Goal: Use online tool/utility: Utilize a website feature to perform a specific function

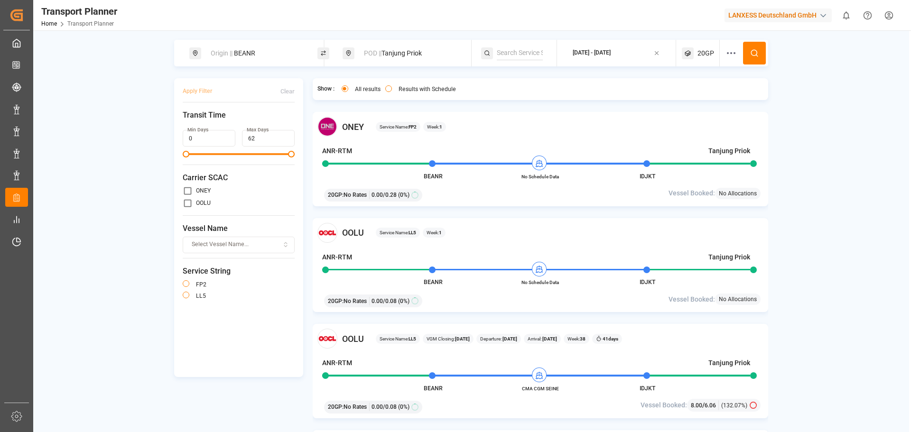
scroll to position [1518, 0]
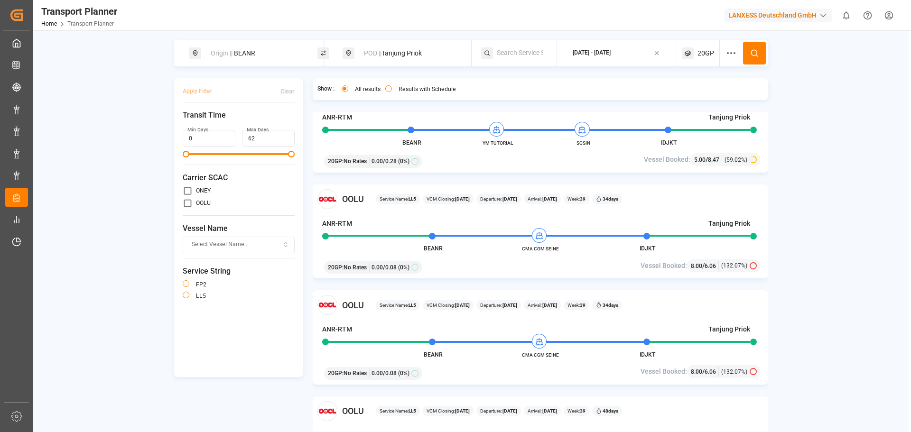
click at [265, 58] on div "Origin || BEANR" at bounding box center [256, 54] width 102 height 18
drag, startPoint x: 233, startPoint y: 117, endPoint x: 186, endPoint y: 122, distance: 47.2
click at [186, 122] on body "Created by potrace 1.15, written by Peter Selinger 2001-2017 Created by potrace…" at bounding box center [455, 216] width 911 height 432
type input "B"
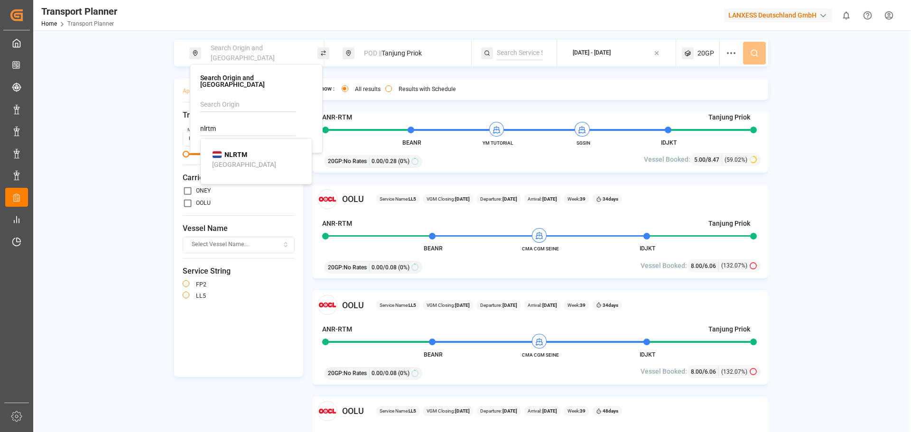
click at [251, 156] on div "NLRTM Rotterdam" at bounding box center [258, 160] width 92 height 20
type input "NLRTM"
click at [381, 56] on span "POD ||" at bounding box center [373, 53] width 18 height 8
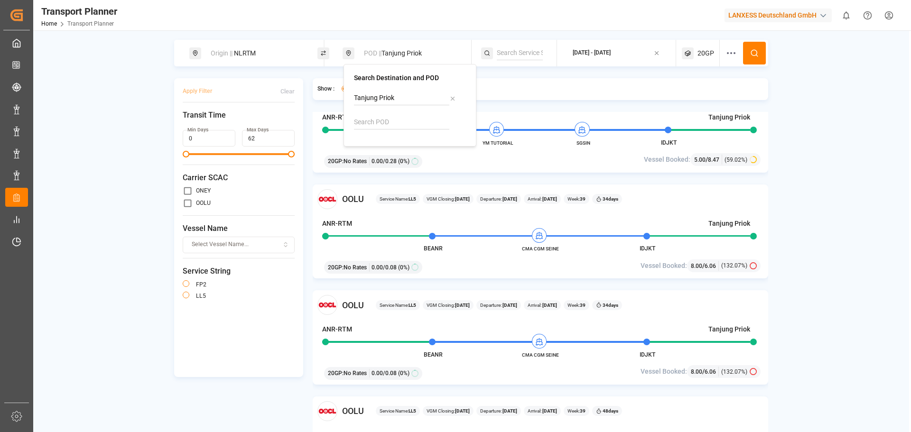
click at [375, 117] on input at bounding box center [401, 122] width 95 height 14
drag, startPoint x: 455, startPoint y: 97, endPoint x: 414, endPoint y: 105, distance: 42.0
click at [454, 97] on icon at bounding box center [452, 98] width 7 height 7
click at [396, 120] on input at bounding box center [401, 122] width 95 height 14
click at [404, 141] on li "INNSA Jawaharlal Nehru (Nhava Sheva)" at bounding box center [411, 157] width 107 height 37
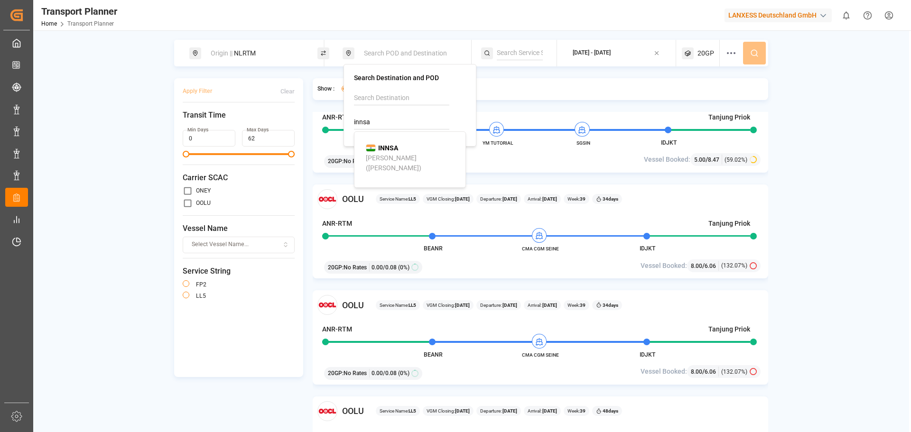
click at [425, 158] on div "[PERSON_NAME] ([PERSON_NAME])" at bounding box center [412, 163] width 92 height 20
type input "INNSA"
click at [606, 56] on div "[DATE] - [DATE]" at bounding box center [592, 53] width 38 height 9
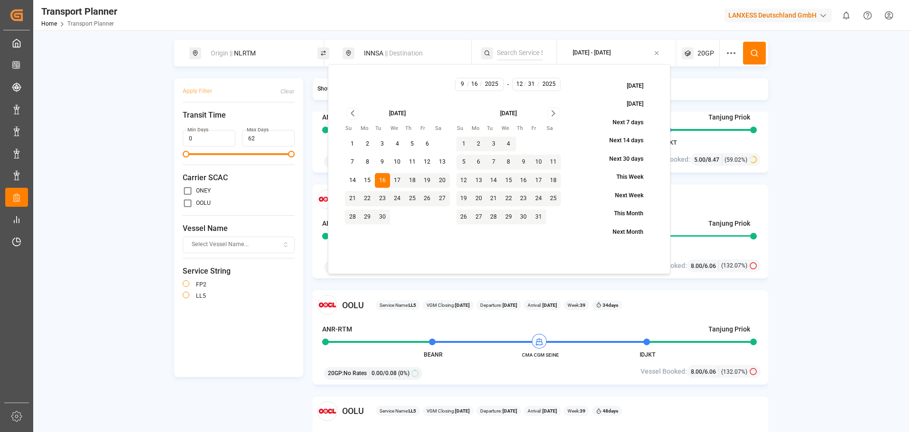
click at [754, 56] on icon at bounding box center [754, 53] width 9 height 9
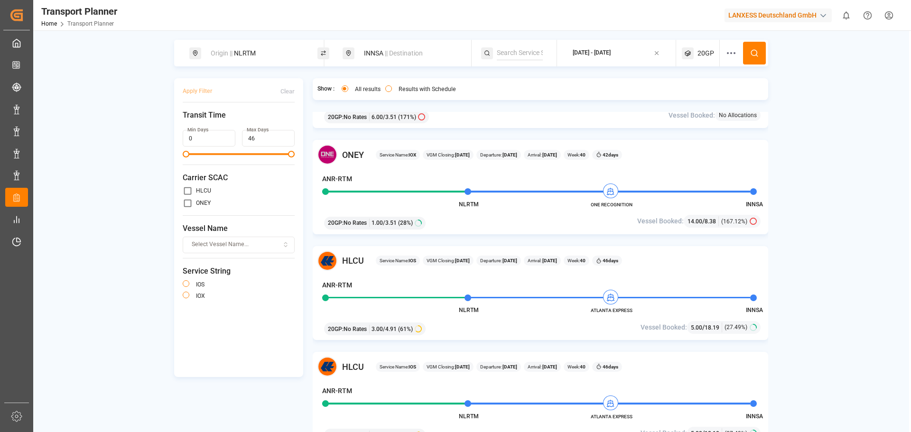
scroll to position [806, 0]
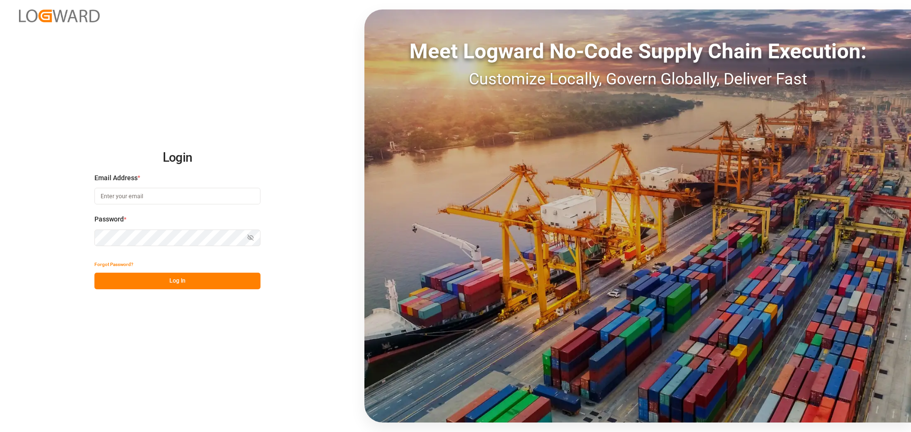
drag, startPoint x: 96, startPoint y: 199, endPoint x: 100, endPoint y: 167, distance: 32.0
click at [96, 199] on input at bounding box center [177, 196] width 166 height 17
type input "[PERSON_NAME][EMAIL_ADDRESS][PERSON_NAME][DOMAIN_NAME]"
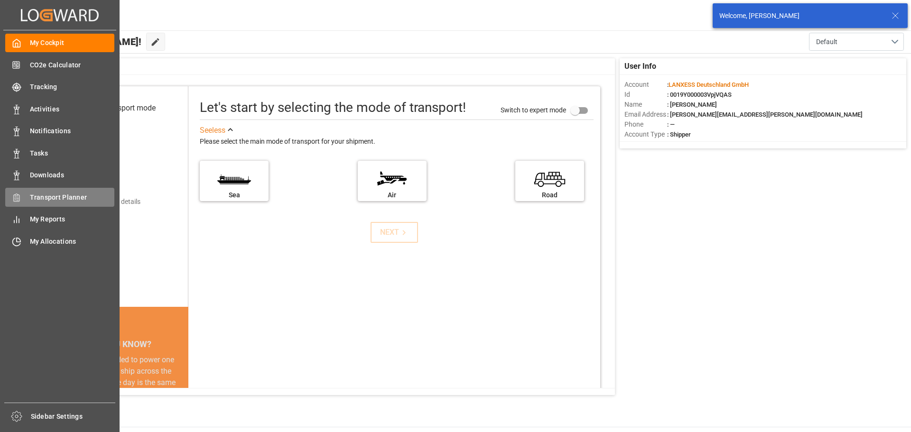
click at [26, 195] on div "Transport Planner Transport Planner" at bounding box center [59, 197] width 109 height 18
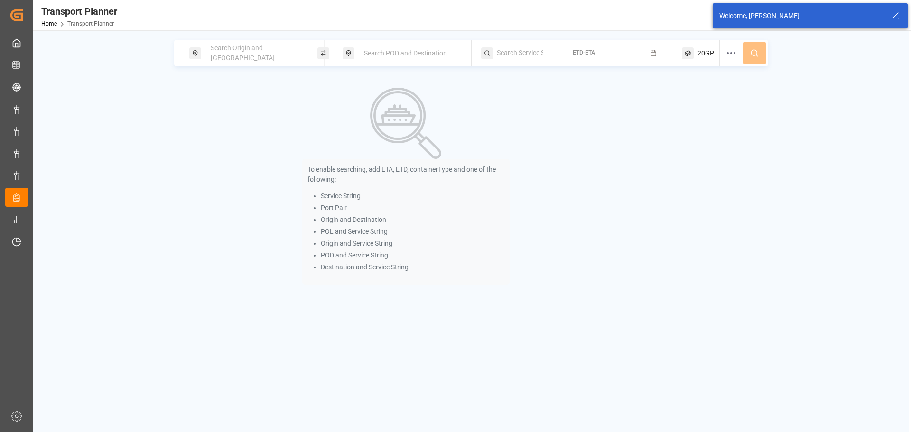
click at [247, 60] on div "Search Origin and [GEOGRAPHIC_DATA]" at bounding box center [256, 53] width 102 height 28
click at [233, 125] on input at bounding box center [247, 129] width 95 height 14
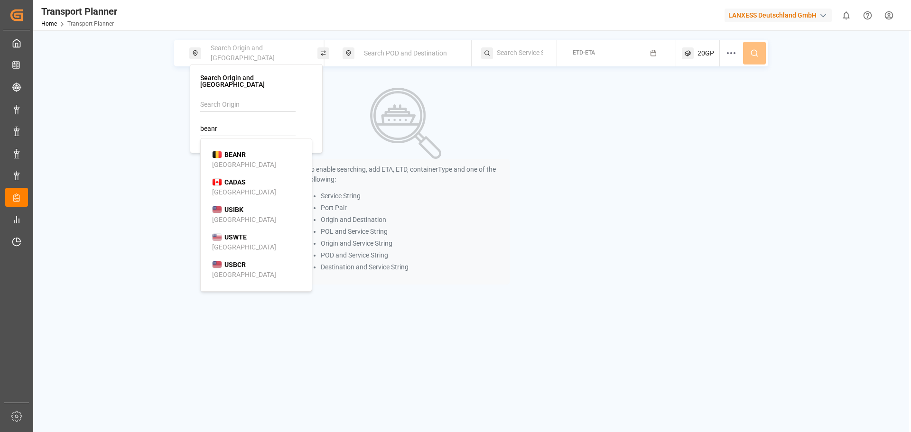
click at [241, 151] on b "BEANR" at bounding box center [234, 155] width 21 height 8
type input "BEANR"
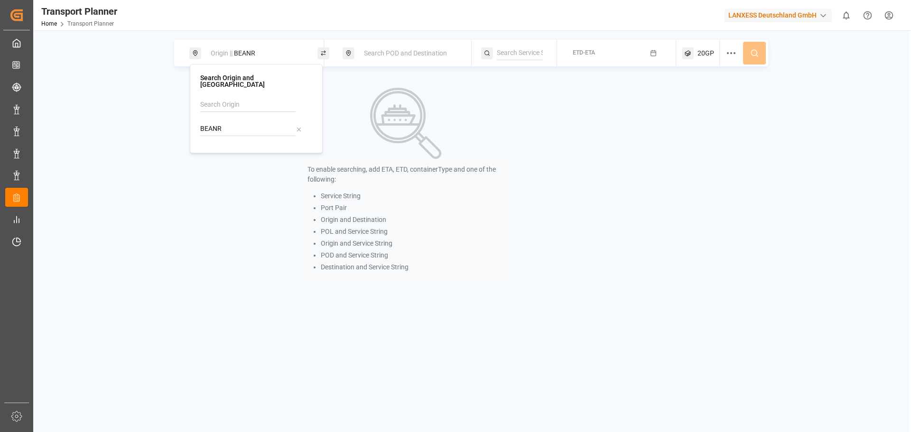
click at [386, 49] on span "Search POD and Destination" at bounding box center [405, 53] width 83 height 8
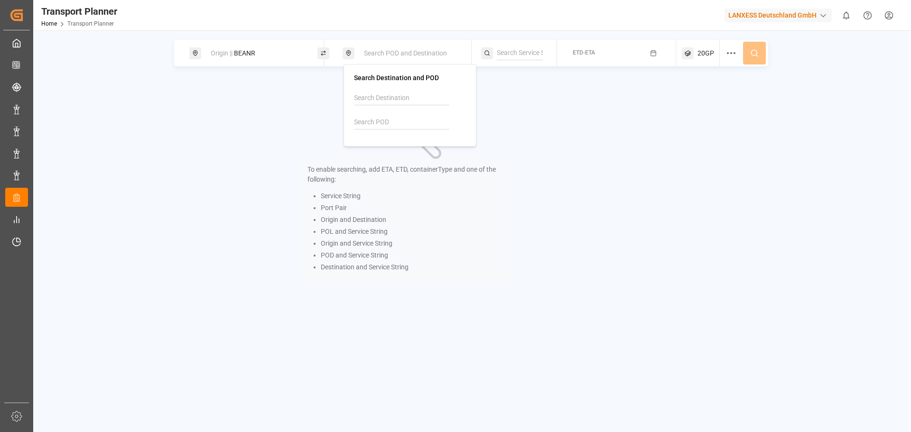
click at [369, 125] on input at bounding box center [401, 122] width 95 height 14
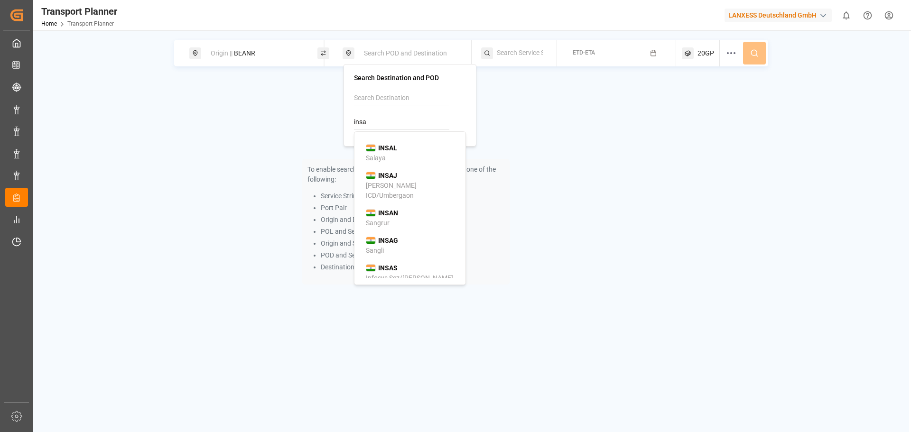
click at [400, 157] on div "INSAL Salaya" at bounding box center [412, 153] width 92 height 20
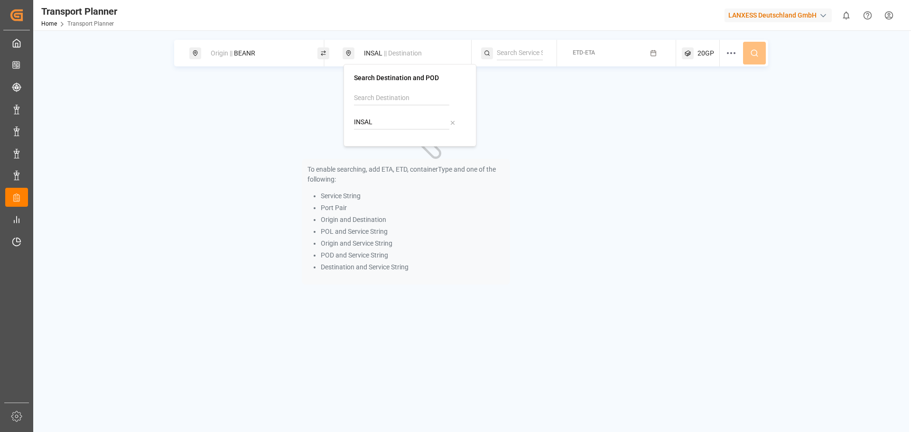
drag, startPoint x: 374, startPoint y: 124, endPoint x: 356, endPoint y: 120, distance: 18.4
click at [355, 120] on input "INSAL" at bounding box center [401, 122] width 95 height 14
type input "I"
click at [380, 147] on b "INNSA" at bounding box center [388, 148] width 20 height 8
type input "INNSA"
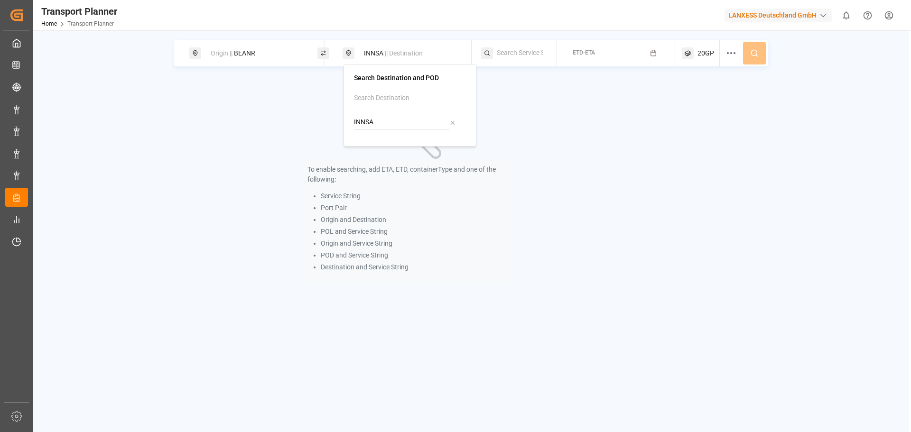
click at [591, 60] on button "ETD-ETA" at bounding box center [617, 53] width 108 height 18
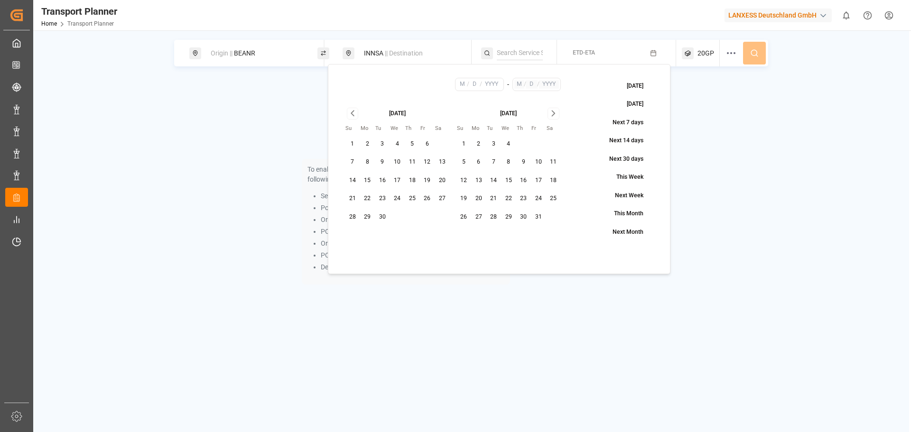
click at [383, 182] on button "16" at bounding box center [382, 180] width 15 height 15
type input "9"
type input "16"
type input "2025"
click at [551, 114] on icon "Go to next month" at bounding box center [553, 113] width 11 height 11
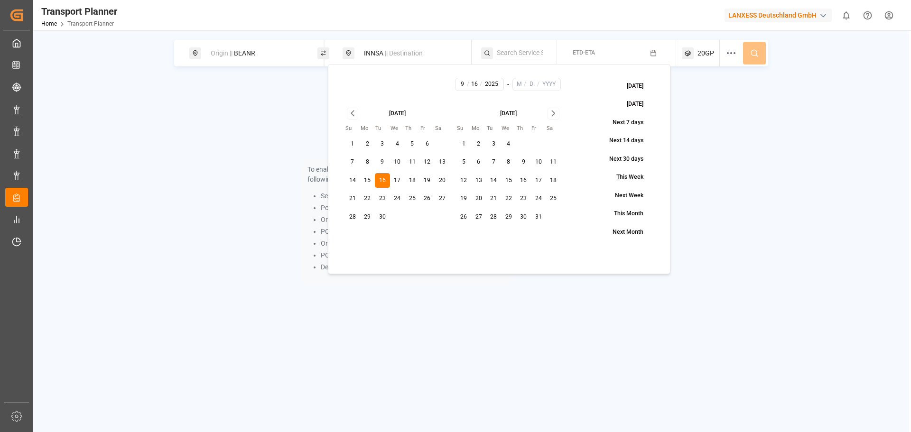
click at [551, 114] on icon "Go to next month" at bounding box center [553, 113] width 11 height 11
drag, startPoint x: 505, startPoint y: 223, endPoint x: 531, endPoint y: 179, distance: 51.5
click at [505, 222] on button "31" at bounding box center [508, 217] width 15 height 15
type input "12"
type input "31"
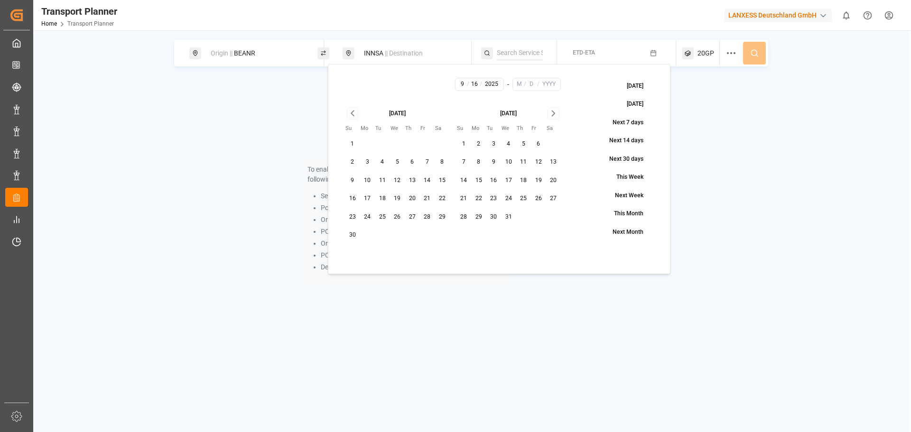
type input "2025"
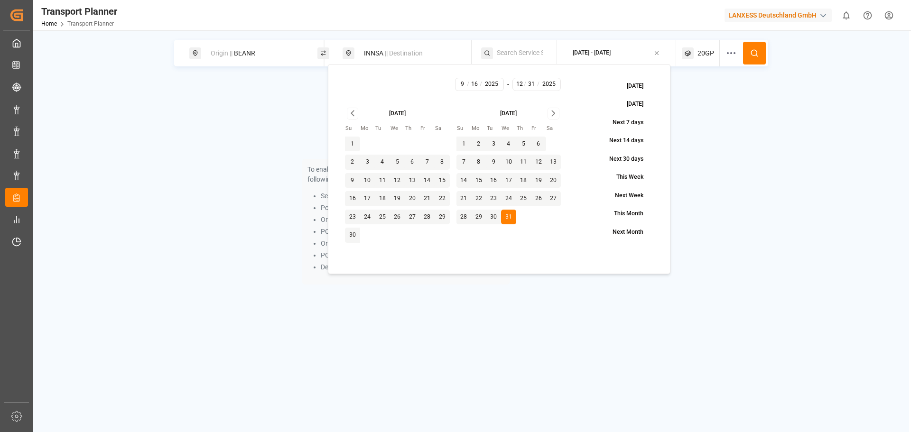
click at [762, 50] on button at bounding box center [754, 53] width 23 height 23
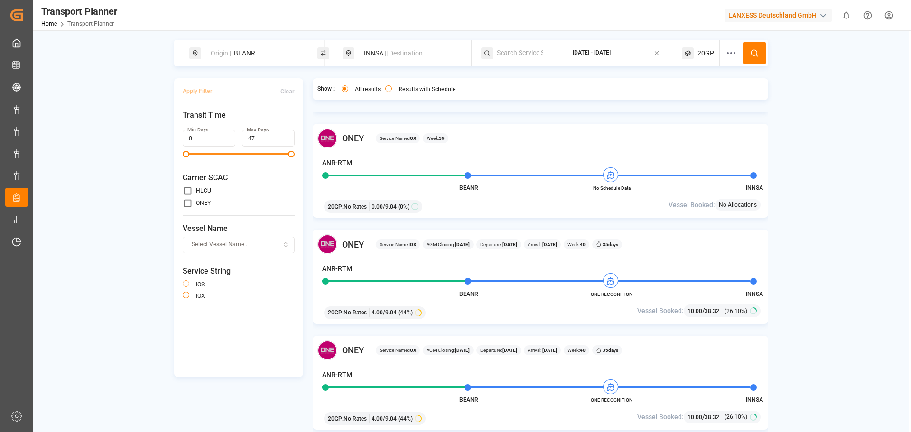
scroll to position [759, 0]
